Goal: Use online tool/utility: Utilize a website feature to perform a specific function

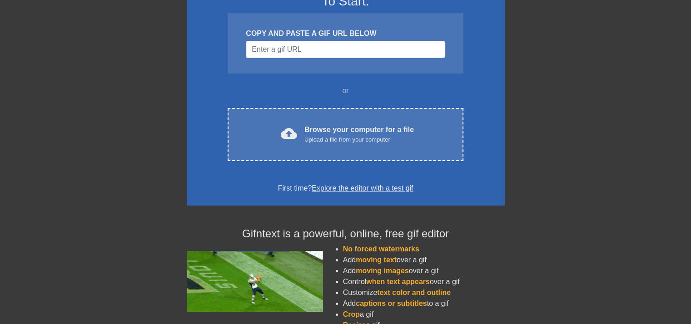
scroll to position [87, 0]
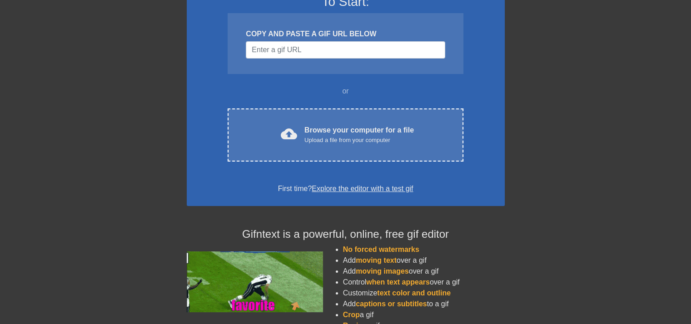
click at [400, 185] on link "Explore the editor with a test gif" at bounding box center [362, 189] width 101 height 8
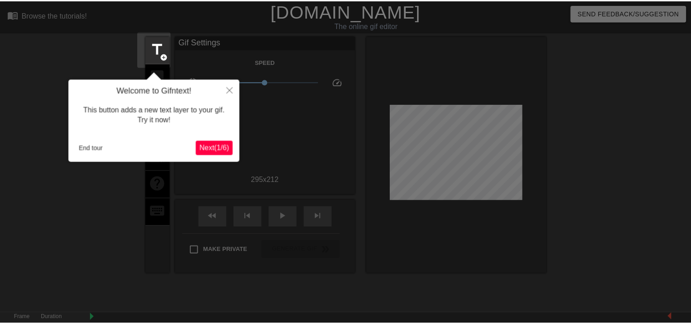
scroll to position [22, 0]
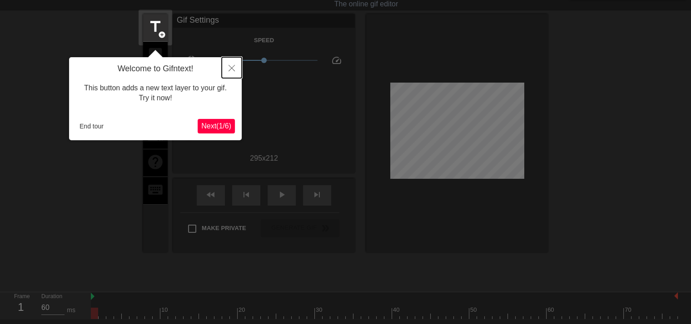
click at [233, 69] on icon "Close" at bounding box center [231, 68] width 6 height 6
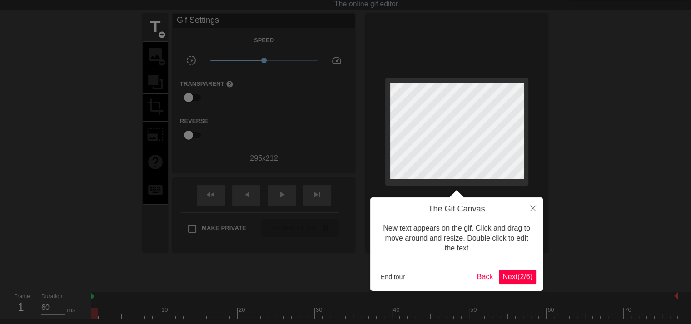
scroll to position [0, 0]
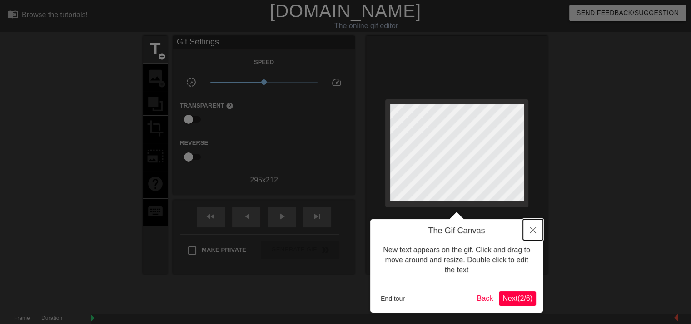
click at [534, 237] on button "Close" at bounding box center [533, 229] width 20 height 21
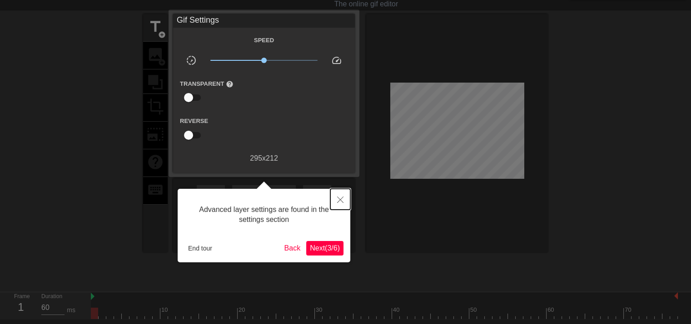
click at [342, 198] on icon "Close" at bounding box center [340, 200] width 6 height 6
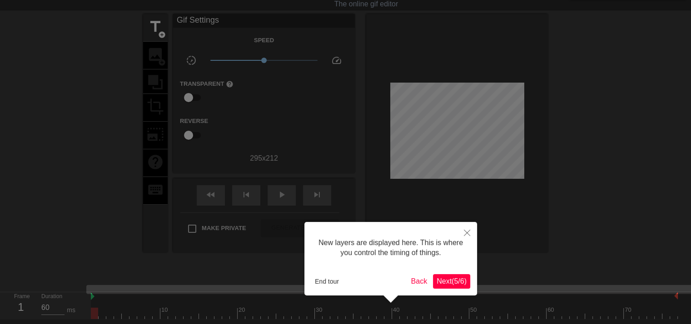
scroll to position [7, 0]
click at [471, 231] on button "Close" at bounding box center [467, 232] width 20 height 21
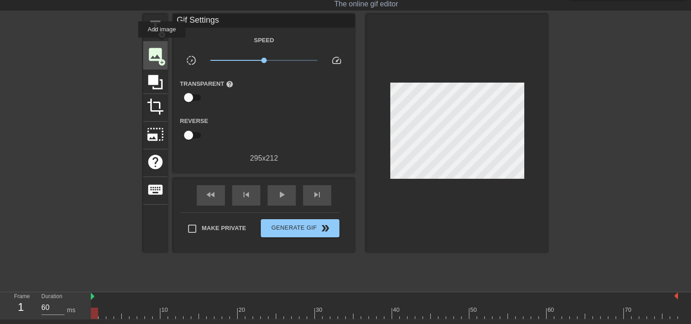
click at [162, 44] on div "image add_circle" at bounding box center [155, 56] width 25 height 28
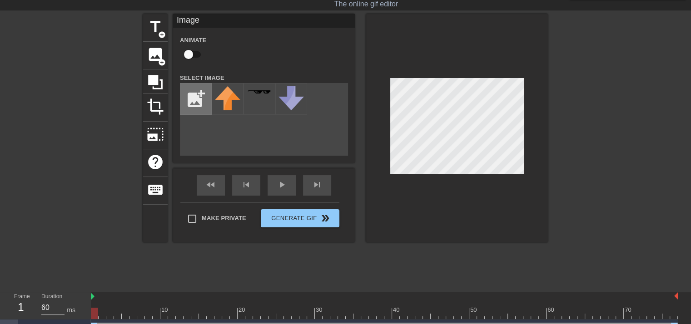
click at [199, 100] on input "file" at bounding box center [195, 99] width 31 height 31
type input "C:\fakepath\Screenshot [DATE] 172132.png"
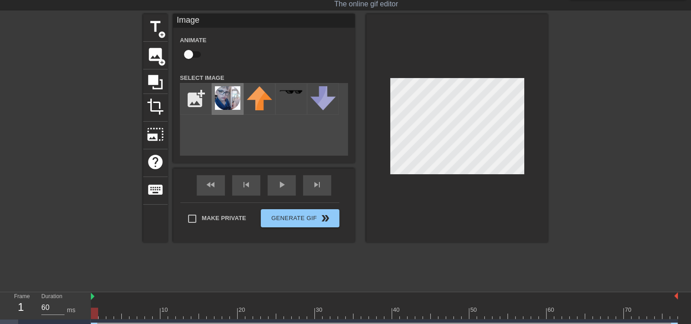
click at [223, 88] on img at bounding box center [227, 98] width 25 height 24
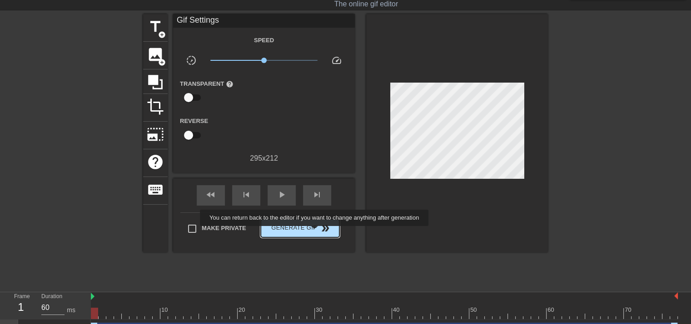
click at [315, 232] on button "Generate Gif double_arrow" at bounding box center [300, 228] width 79 height 18
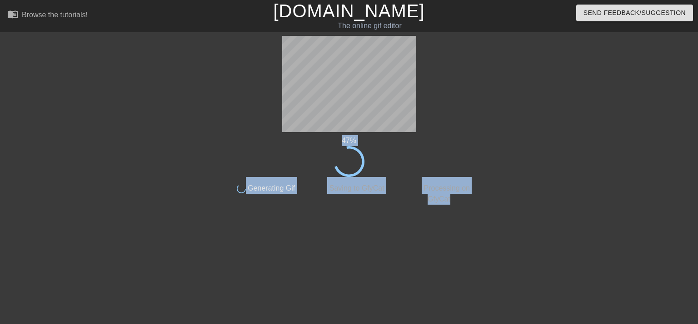
drag, startPoint x: 491, startPoint y: 57, endPoint x: 477, endPoint y: 108, distance: 52.9
click at [477, 108] on div "47 % done Generating Gif done Saving to GfyCat done Processing on GfyCat title …" at bounding box center [349, 172] width 698 height 272
click at [107, 154] on div at bounding box center [142, 172] width 136 height 272
